Goal: Task Accomplishment & Management: Manage account settings

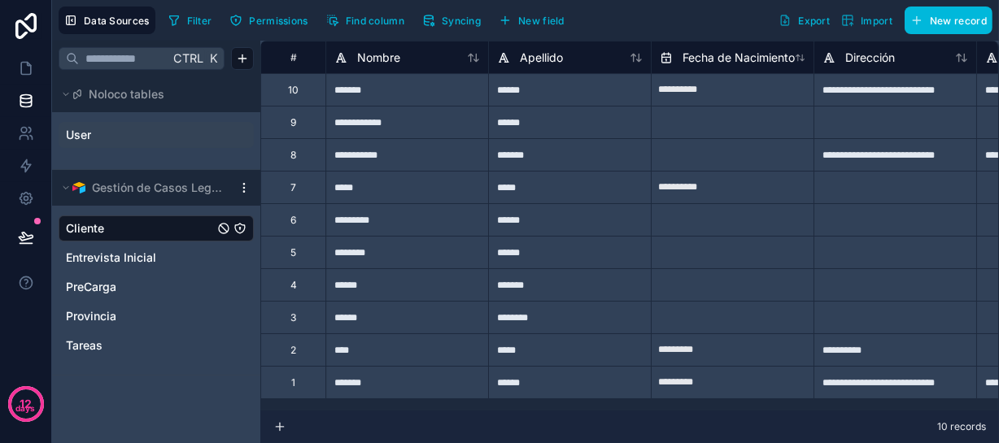
click at [159, 143] on link "User" at bounding box center [132, 135] width 132 height 16
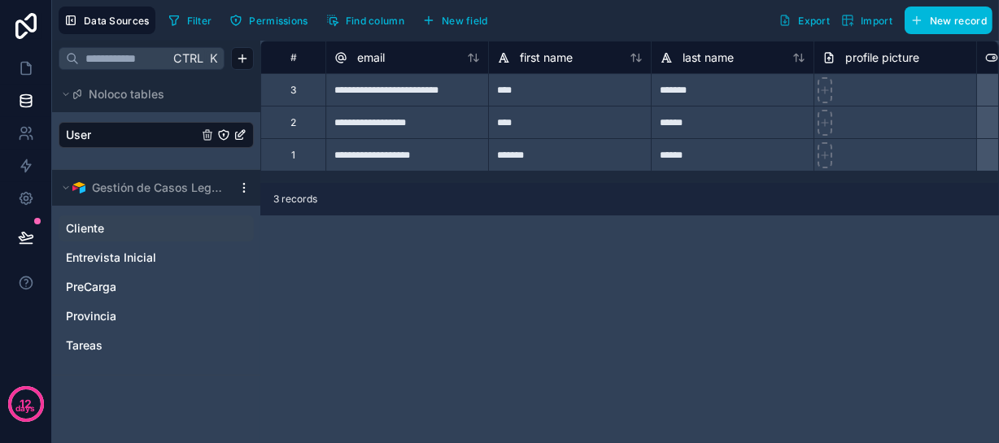
click at [104, 237] on span "Cliente" at bounding box center [85, 228] width 38 height 16
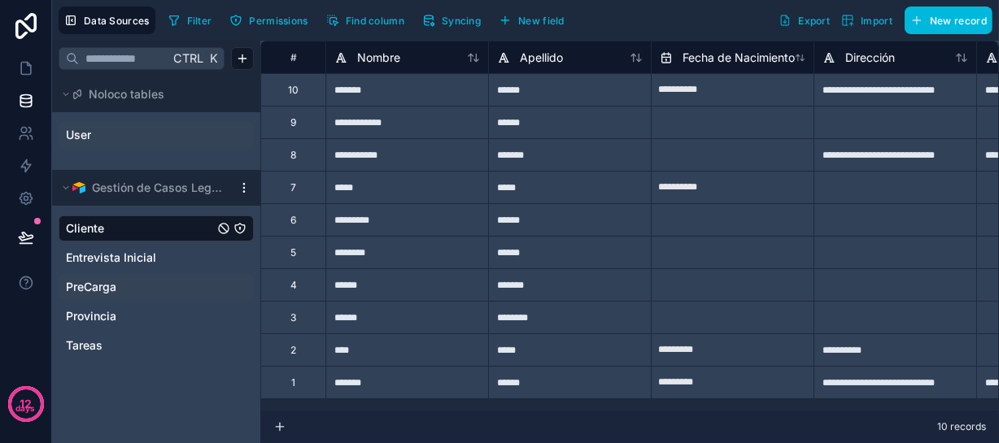
click at [114, 295] on span "PreCarga" at bounding box center [91, 287] width 50 height 16
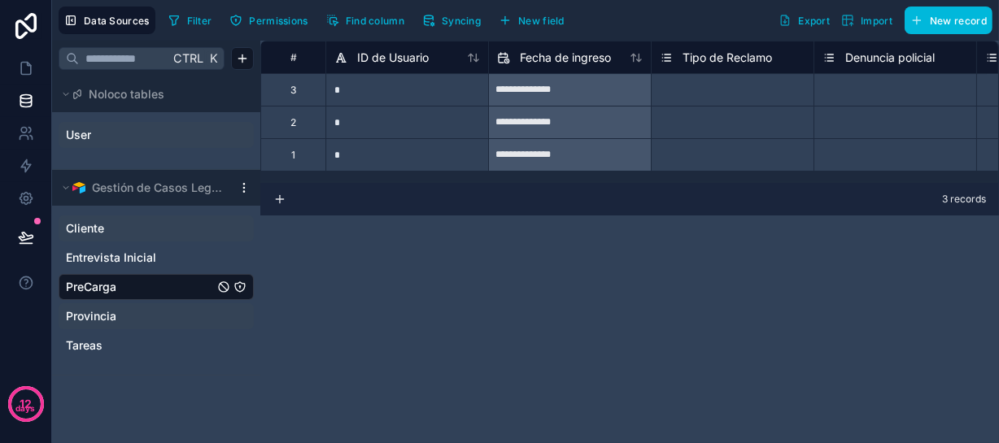
click at [94, 324] on span "Provincia" at bounding box center [91, 316] width 50 height 16
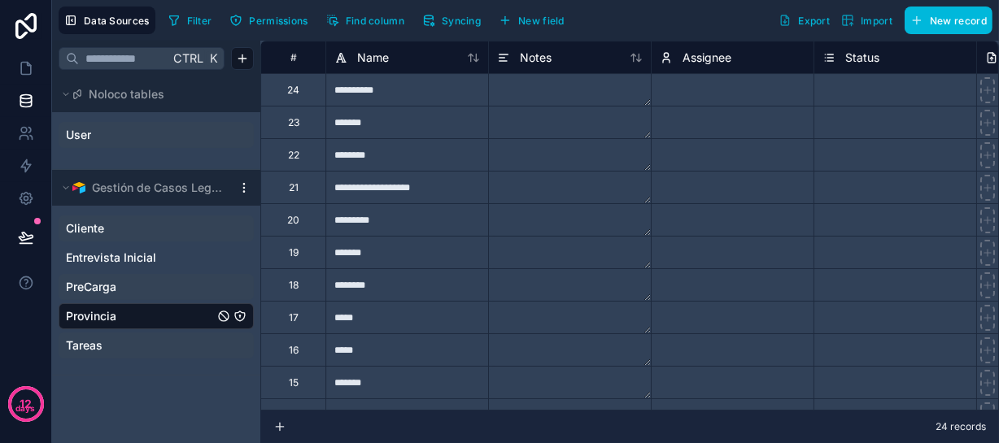
click at [94, 354] on span "Tareas" at bounding box center [84, 345] width 37 height 16
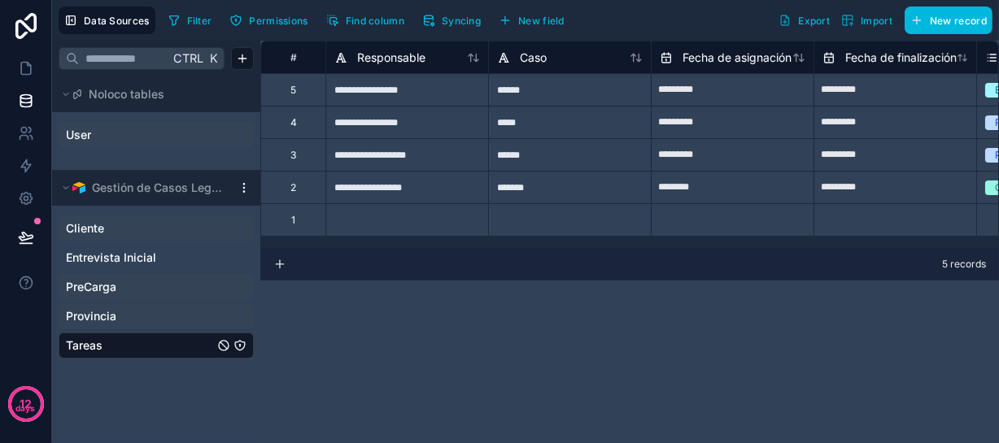
click at [102, 237] on span "Cliente" at bounding box center [85, 228] width 38 height 16
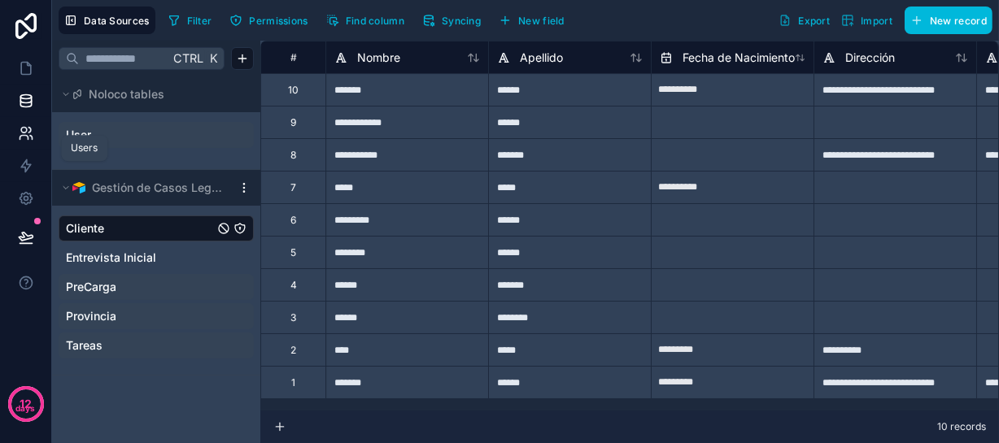
click at [28, 141] on icon at bounding box center [26, 133] width 16 height 16
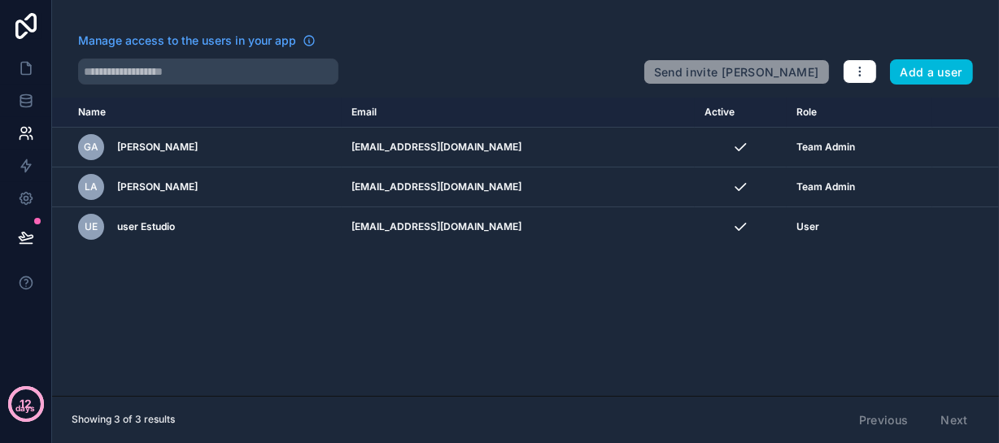
click at [24, 393] on span "12 days" at bounding box center [26, 404] width 20 height 23
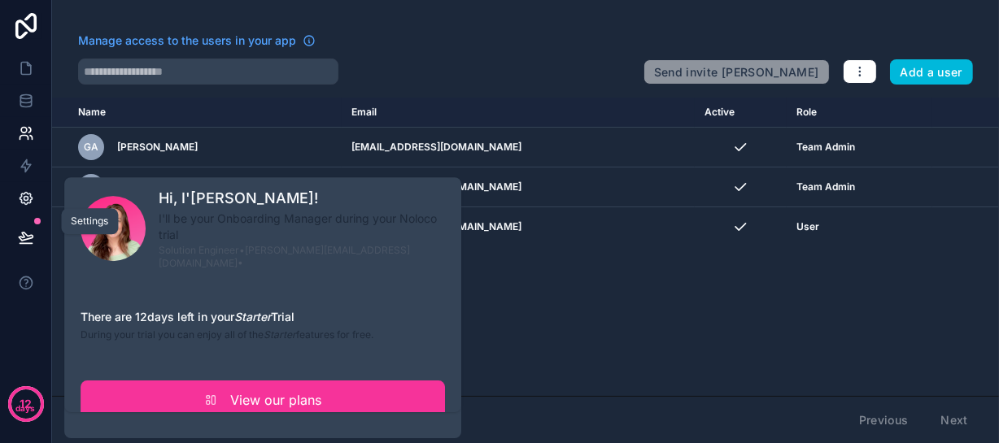
click at [29, 207] on icon at bounding box center [26, 198] width 16 height 16
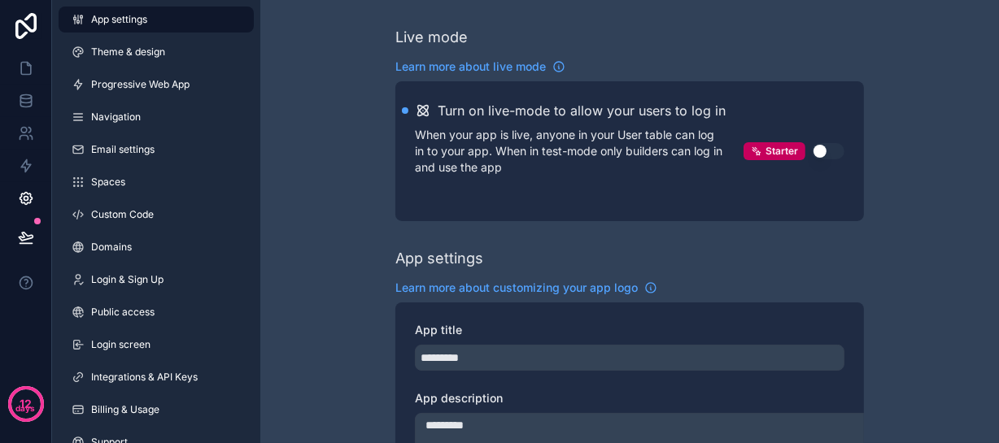
click at [120, 20] on span "App settings" at bounding box center [119, 19] width 56 height 13
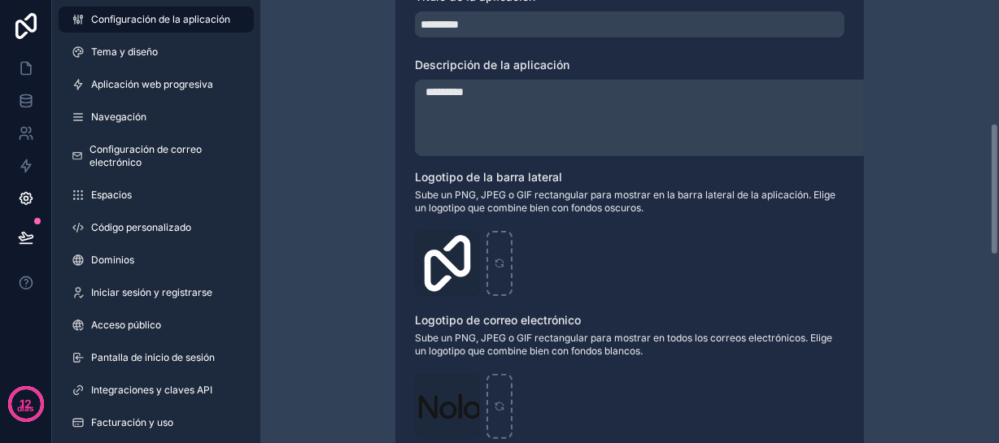
scroll to position [409, 0]
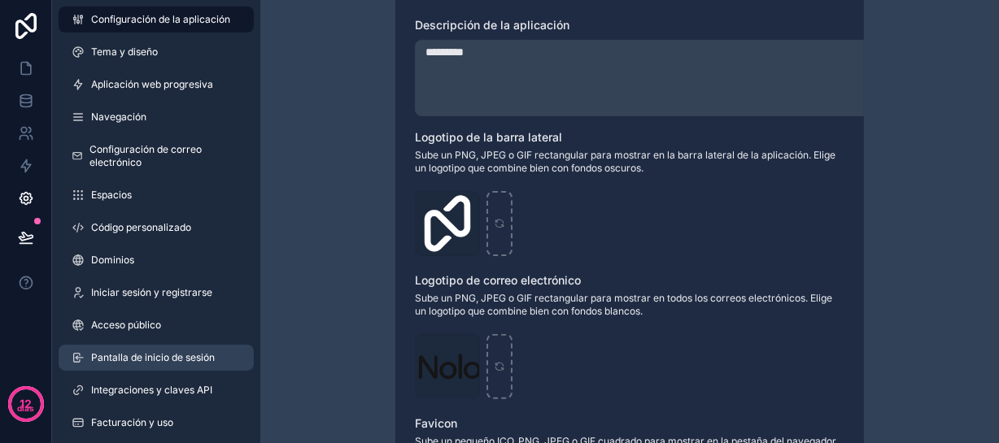
click at [197, 363] on font "Pantalla de inicio de sesión" at bounding box center [153, 357] width 124 height 12
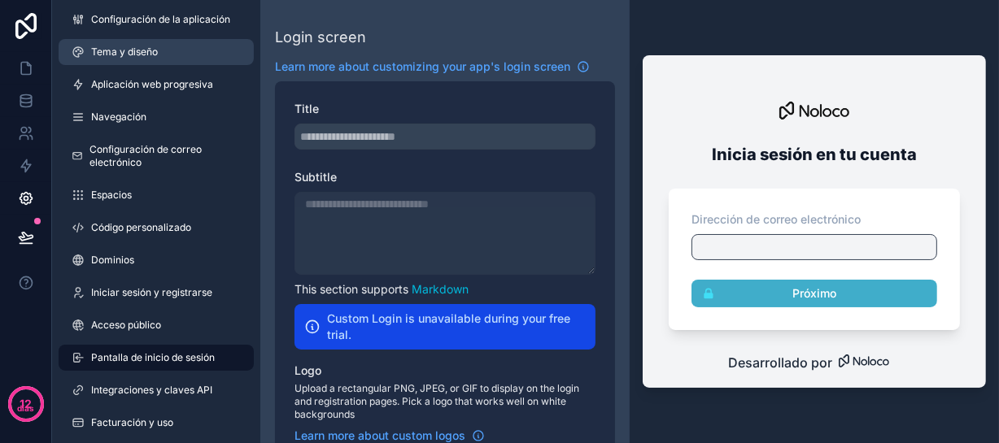
click at [146, 55] on font "Tema y diseño" at bounding box center [124, 52] width 67 height 12
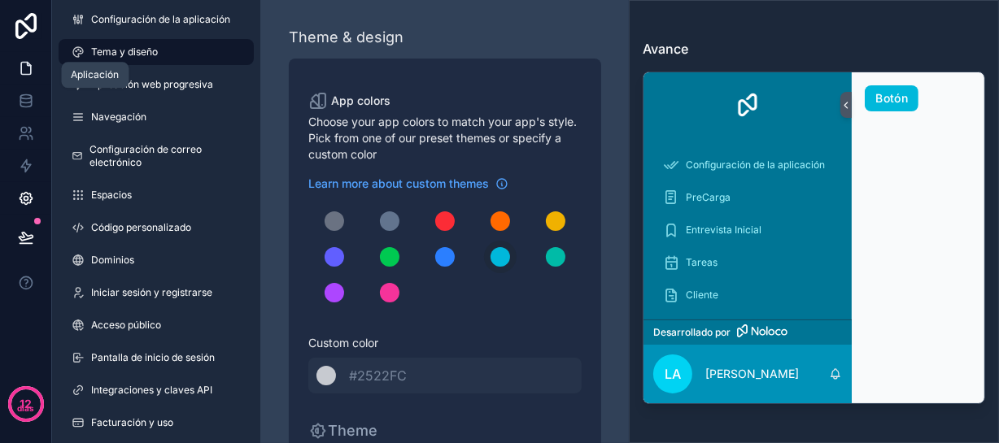
click at [24, 75] on icon at bounding box center [26, 68] width 16 height 16
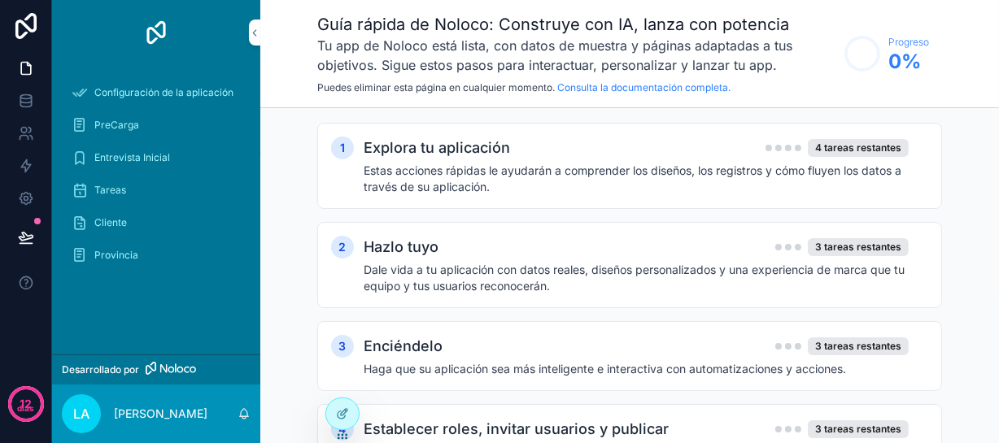
click at [89, 407] on font "LA" at bounding box center [81, 414] width 16 height 16
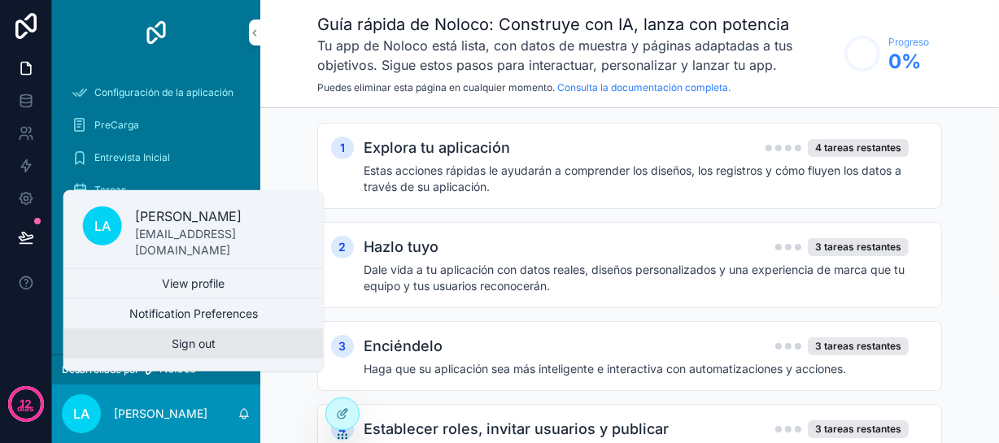
click at [190, 341] on button "Sign out" at bounding box center [193, 343] width 260 height 29
